Goal: Contribute content

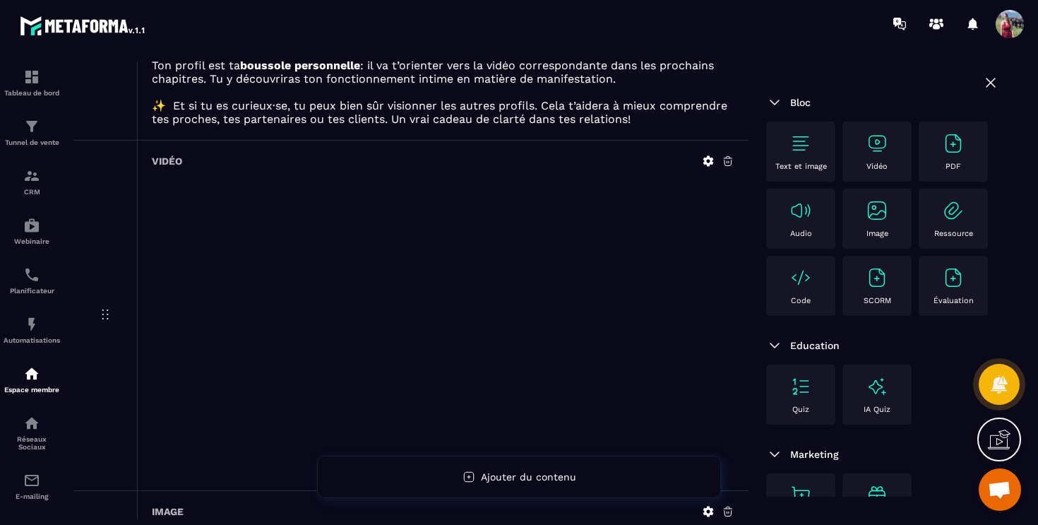
scroll to position [340, 0]
click at [726, 165] on icon at bounding box center [728, 160] width 8 height 9
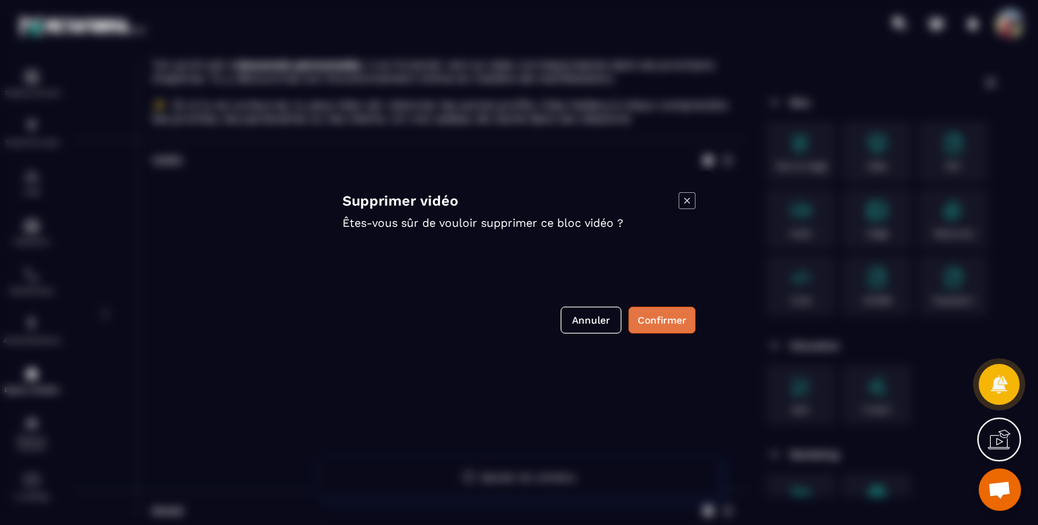
click at [678, 317] on button "Confirmer" at bounding box center [661, 319] width 67 height 27
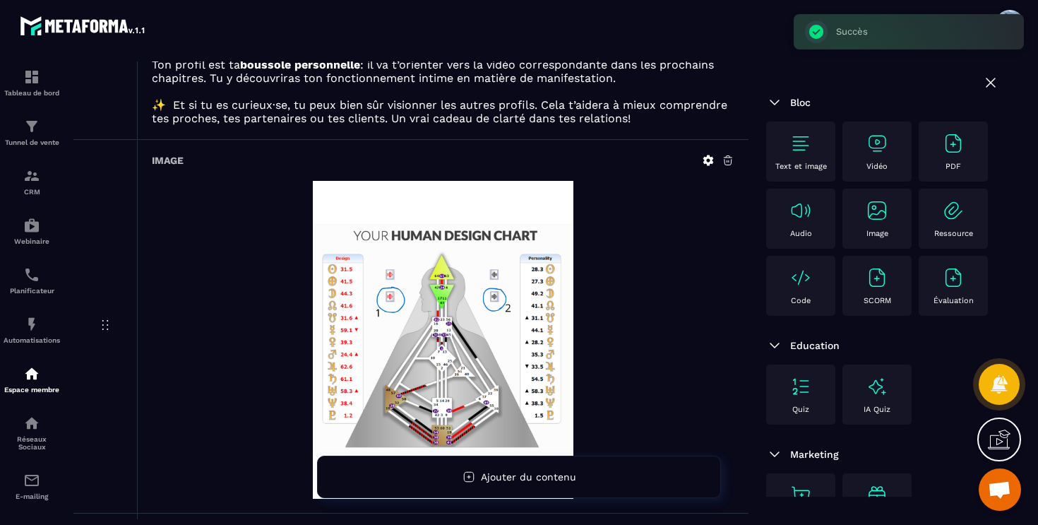
click at [875, 158] on div "Vidéo" at bounding box center [876, 151] width 55 height 39
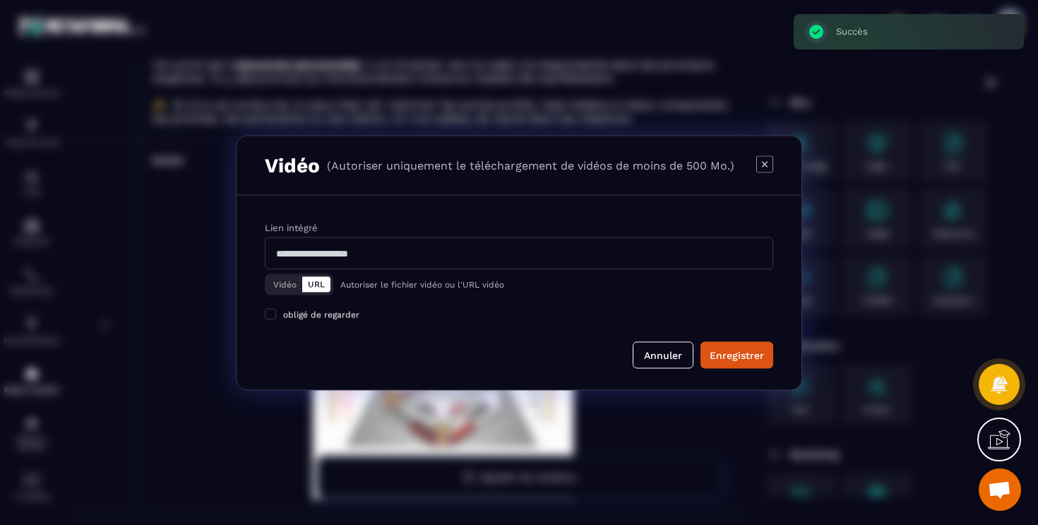
click at [441, 253] on input "Modal window" at bounding box center [519, 252] width 508 height 32
paste input "**********"
type input "**********"
click at [270, 314] on span "Modal window" at bounding box center [270, 313] width 11 height 11
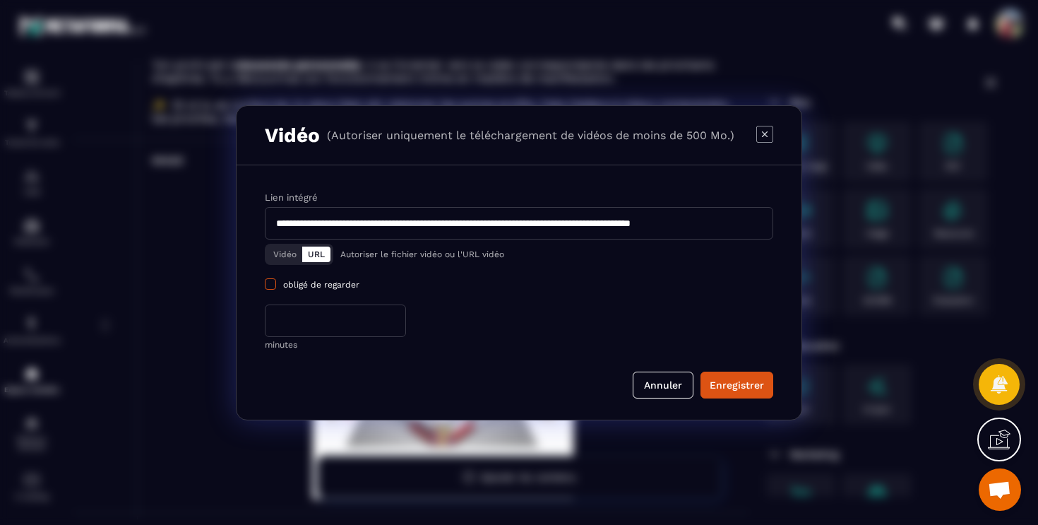
scroll to position [0, 0]
drag, startPoint x: 321, startPoint y: 316, endPoint x: 232, endPoint y: 316, distance: 88.9
click at [232, 316] on section "**********" at bounding box center [519, 262] width 1038 height 525
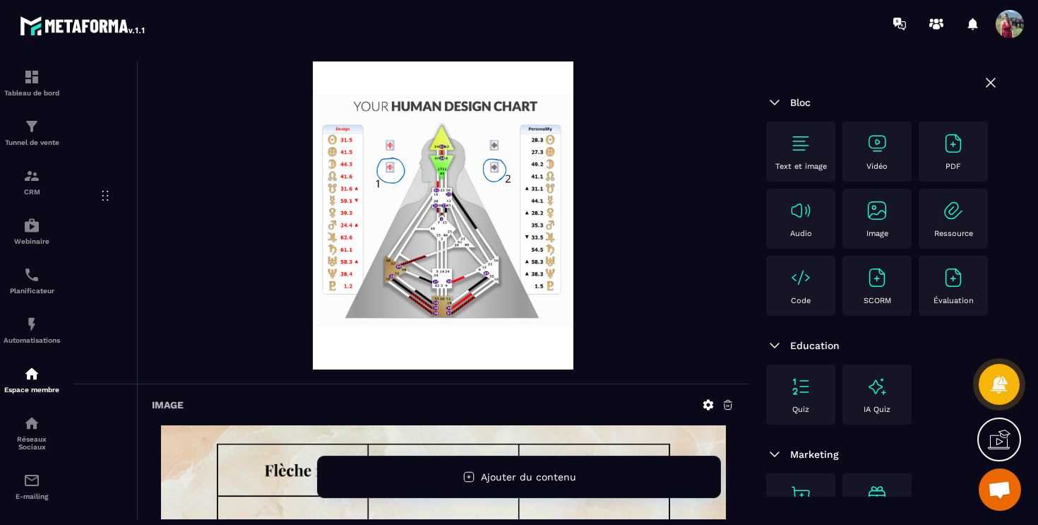
scroll to position [783, 0]
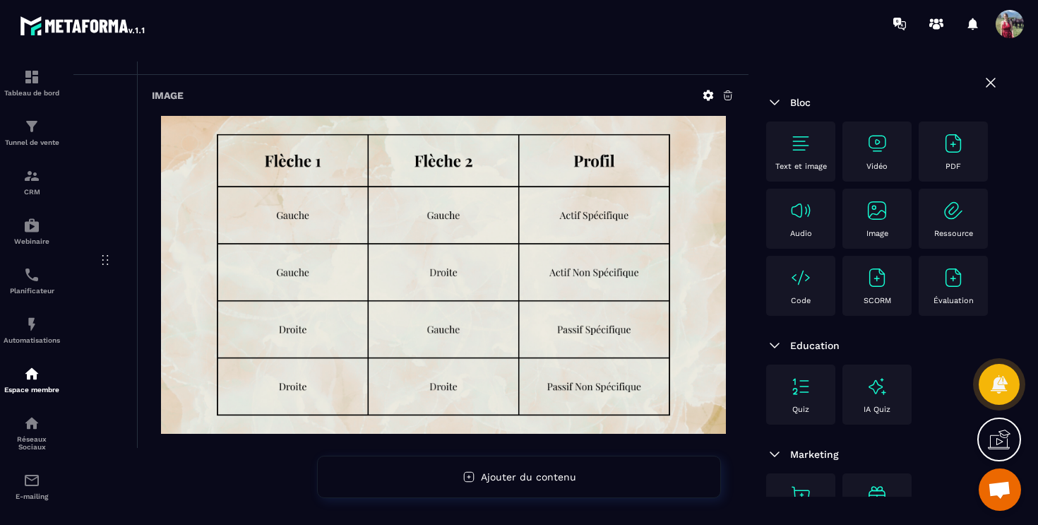
click at [882, 152] on img at bounding box center [876, 143] width 23 height 23
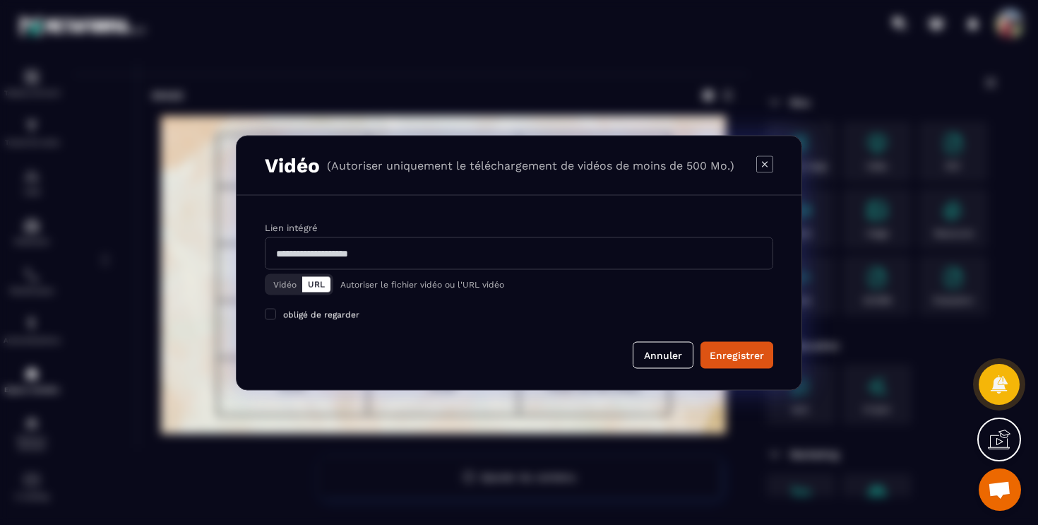
click at [376, 255] on input "Modal window" at bounding box center [519, 252] width 508 height 32
paste input "**********"
type input "**********"
click at [272, 311] on span "Modal window" at bounding box center [270, 313] width 11 height 11
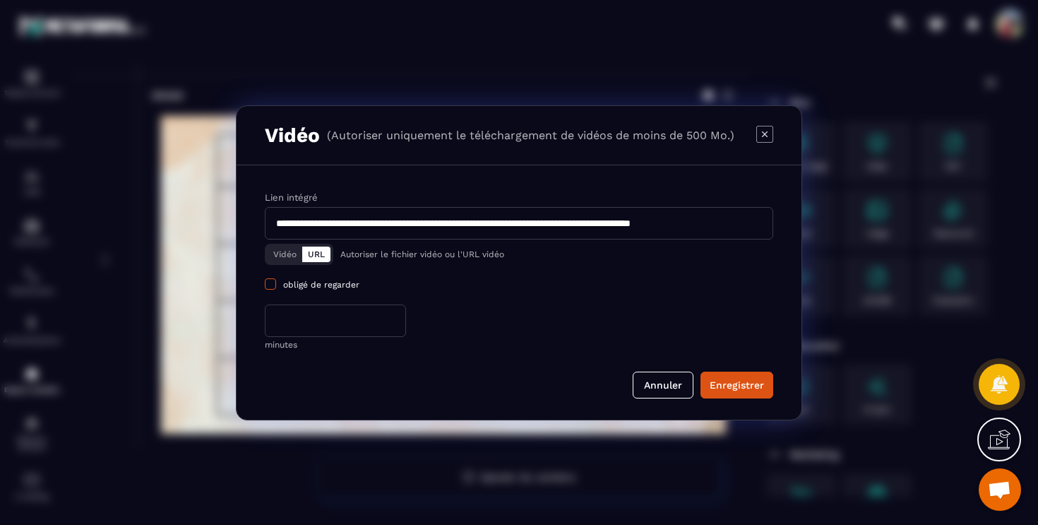
scroll to position [0, 0]
click at [318, 333] on input "*" at bounding box center [335, 320] width 141 height 32
type input "*"
click at [723, 379] on div "Enregistrer" at bounding box center [736, 385] width 54 height 14
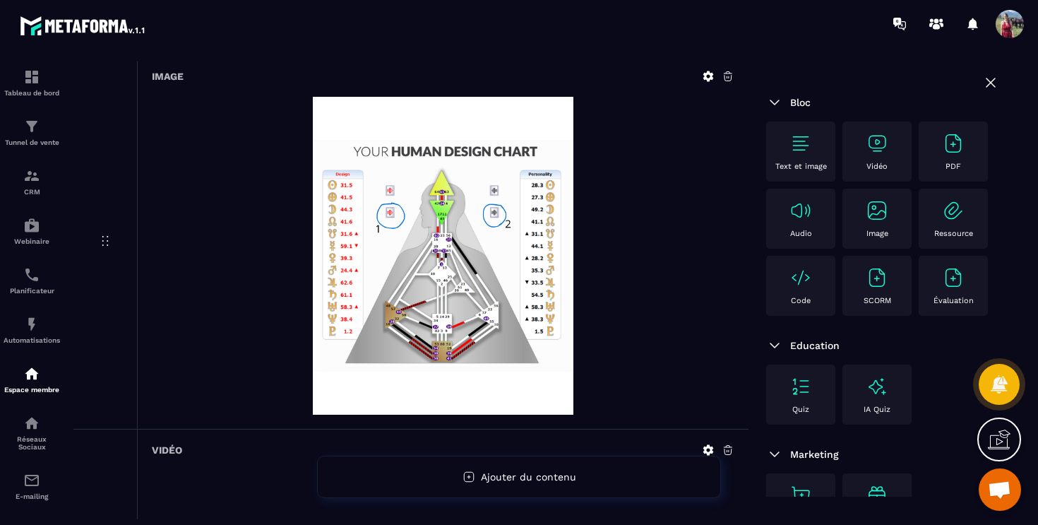
scroll to position [380, 0]
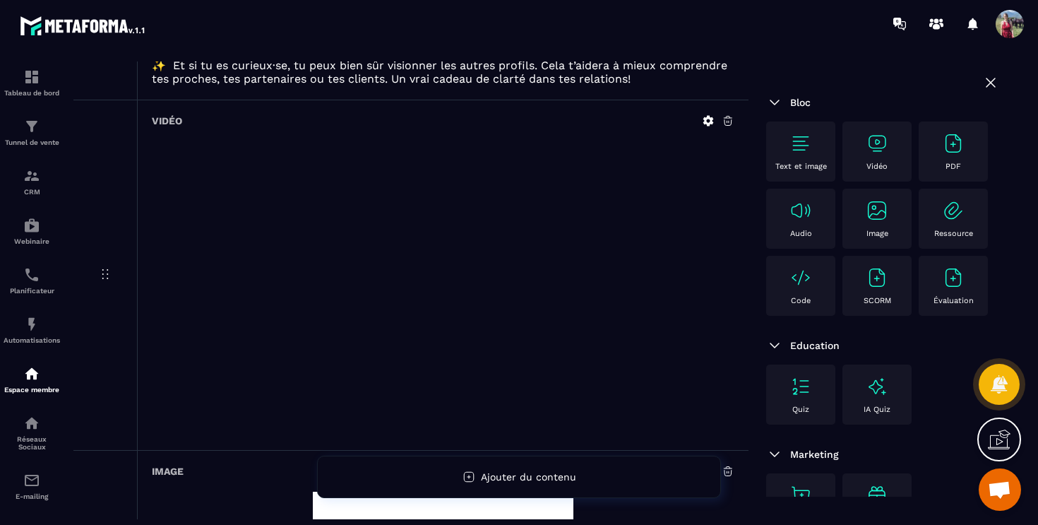
drag, startPoint x: 181, startPoint y: 502, endPoint x: 178, endPoint y: 402, distance: 100.3
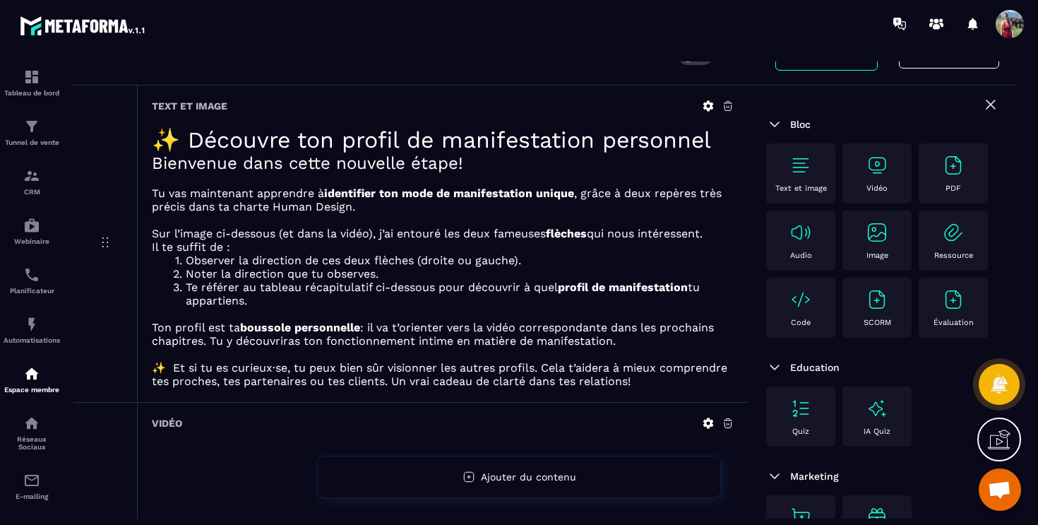
scroll to position [0, 0]
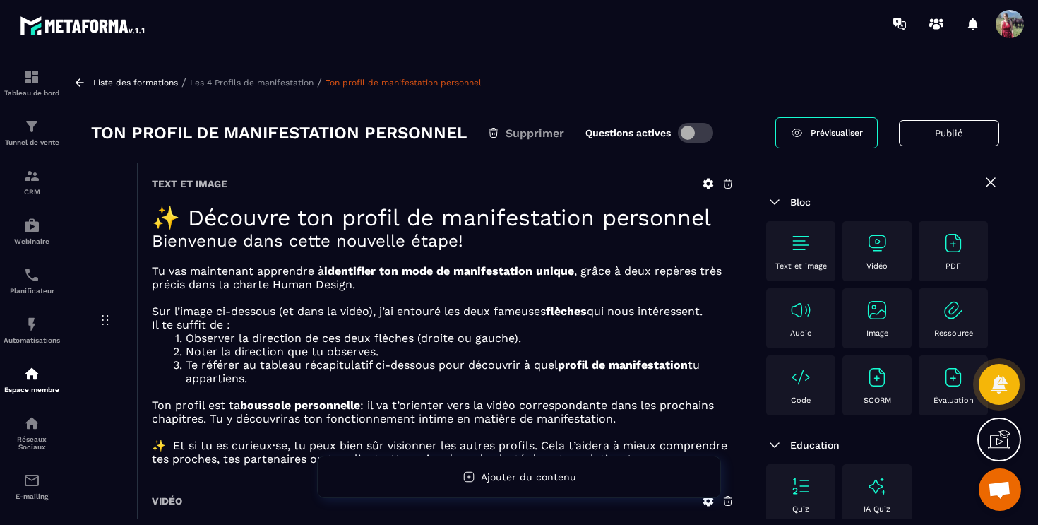
click at [844, 134] on span "Prévisualiser" at bounding box center [836, 133] width 52 height 10
click at [998, 386] on icon at bounding box center [999, 383] width 18 height 19
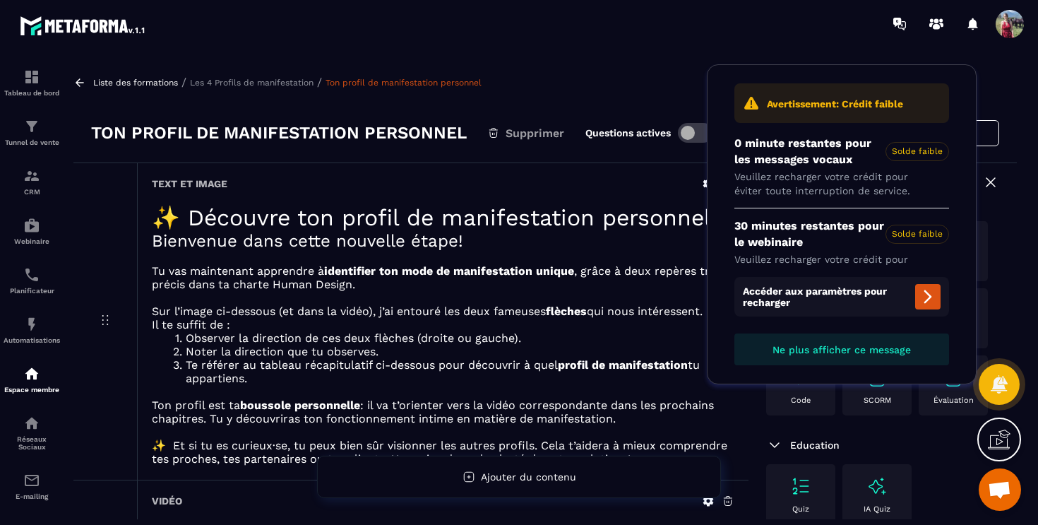
click at [1020, 236] on div "Liste des formations / Les 4 Profils de manifestation / Ton profil de manifesta…" at bounding box center [544, 289] width 957 height 457
